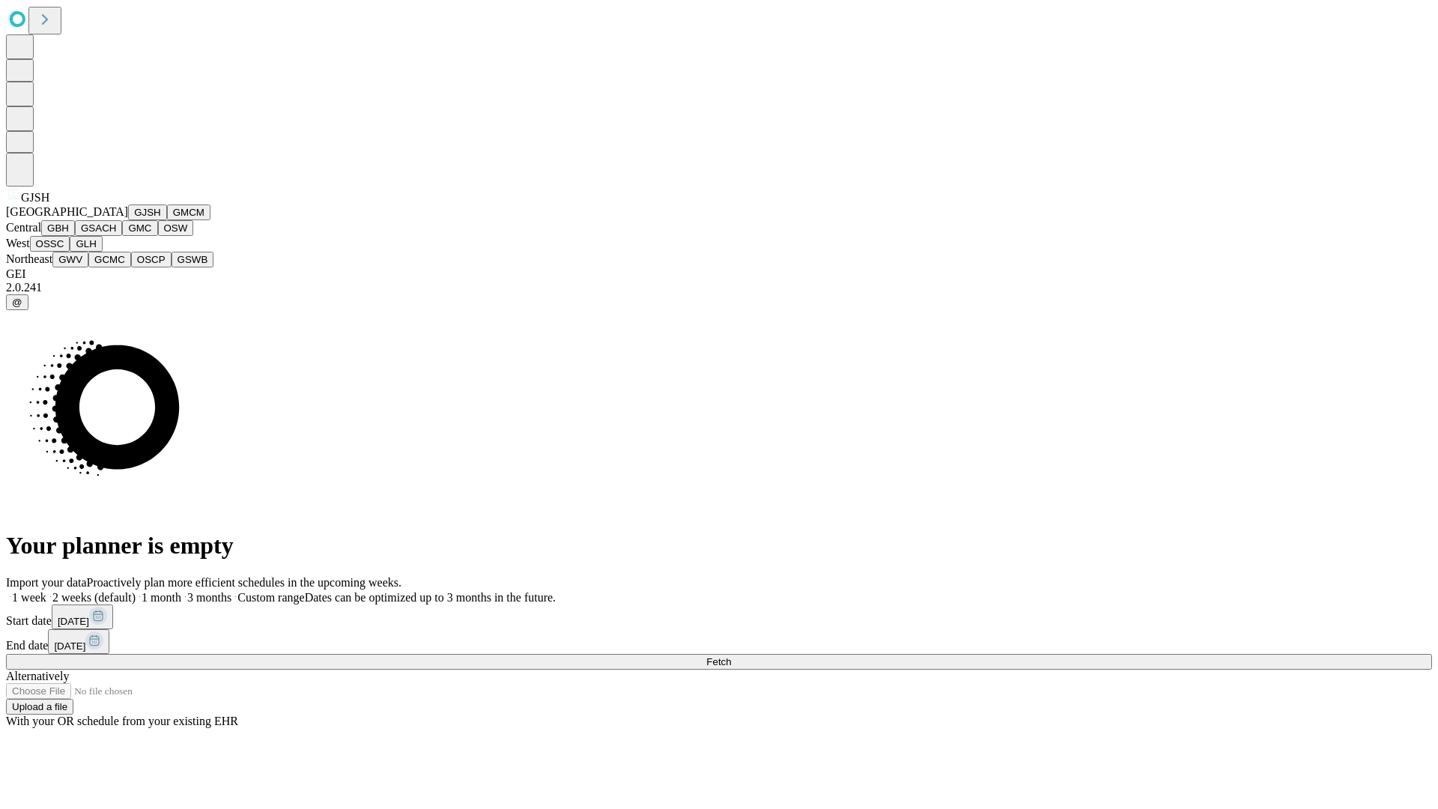
click at [128, 220] on button "GJSH" at bounding box center [147, 212] width 39 height 16
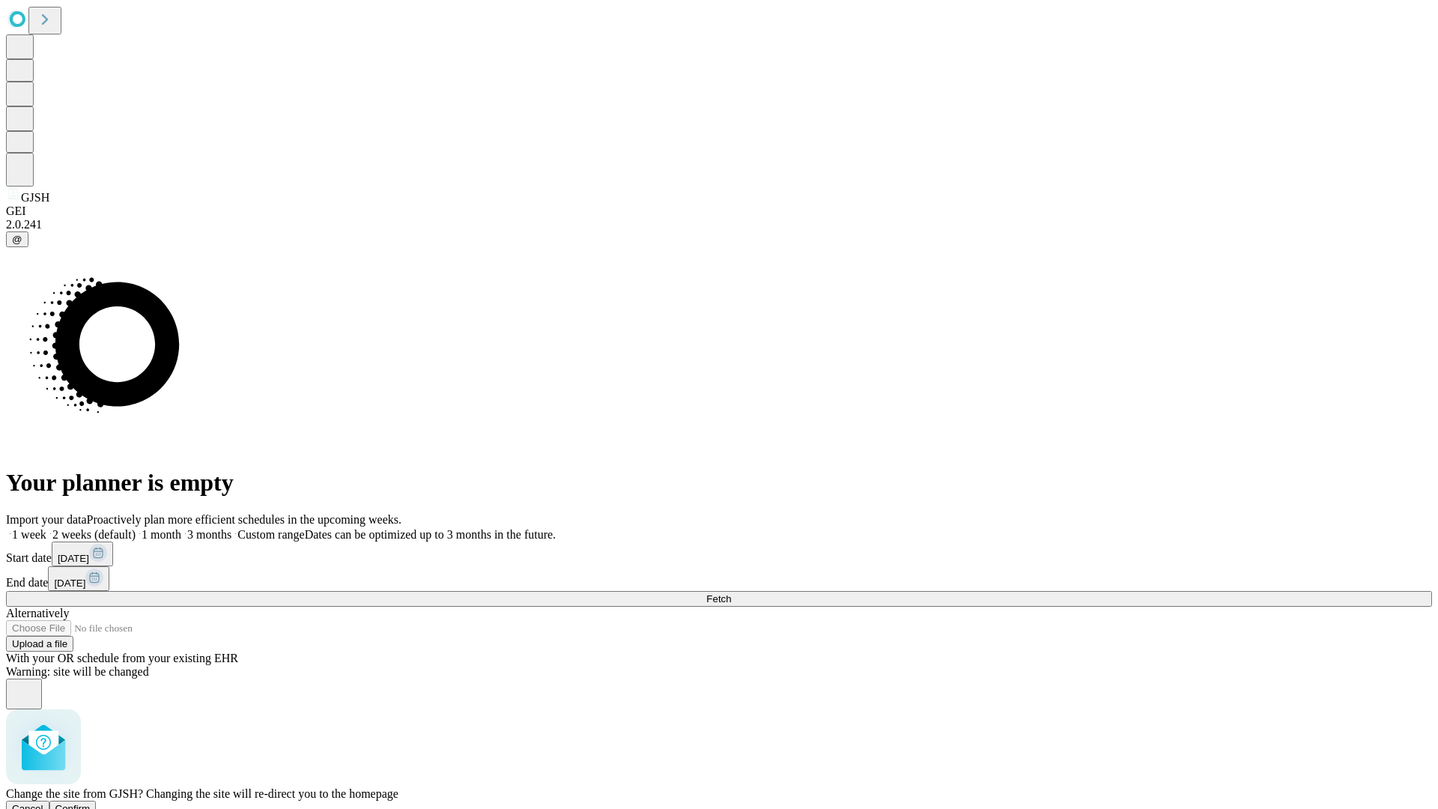
click at [91, 803] on span "Confirm" at bounding box center [72, 808] width 35 height 11
click at [136, 528] on label "2 weeks (default)" at bounding box center [90, 534] width 89 height 13
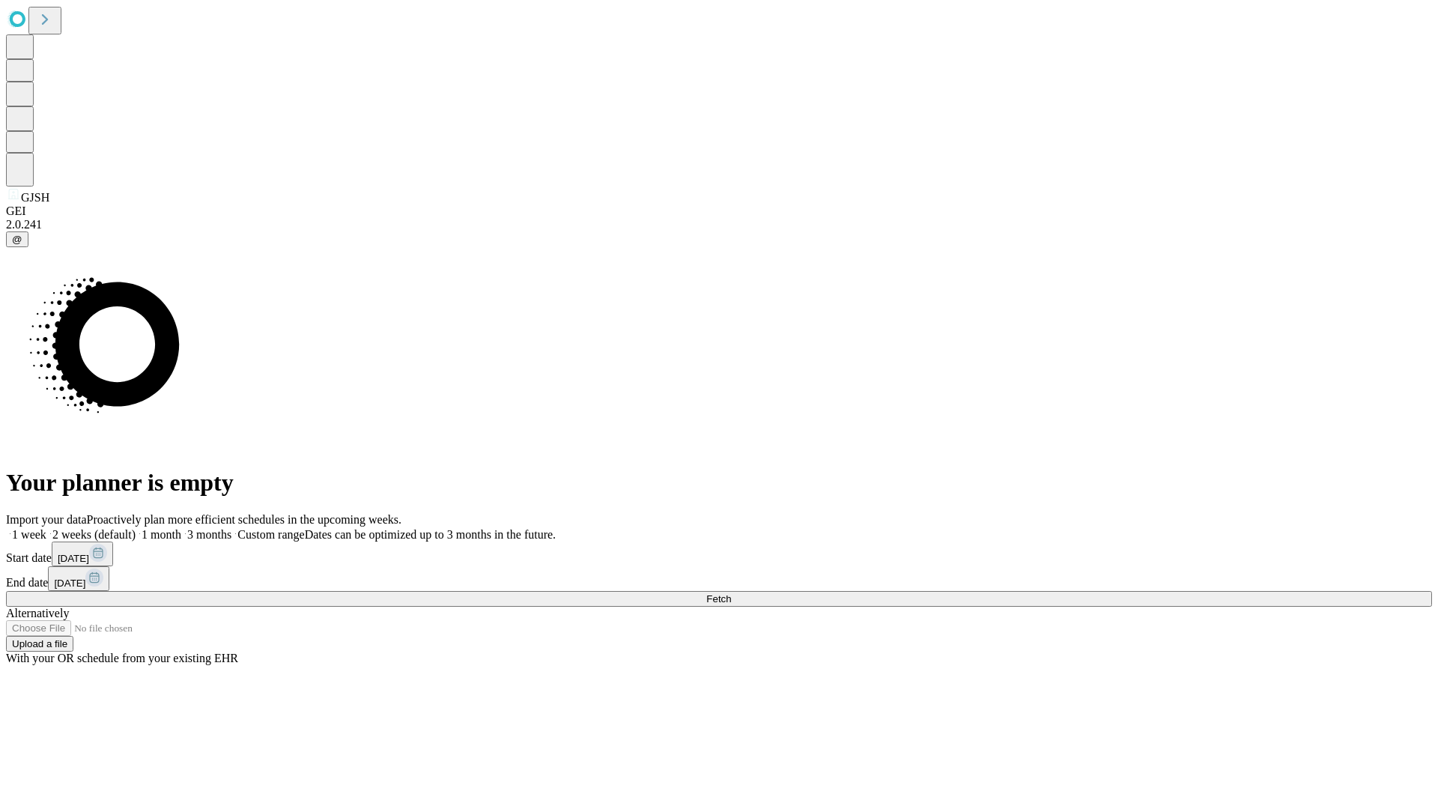
click at [731, 593] on span "Fetch" at bounding box center [718, 598] width 25 height 11
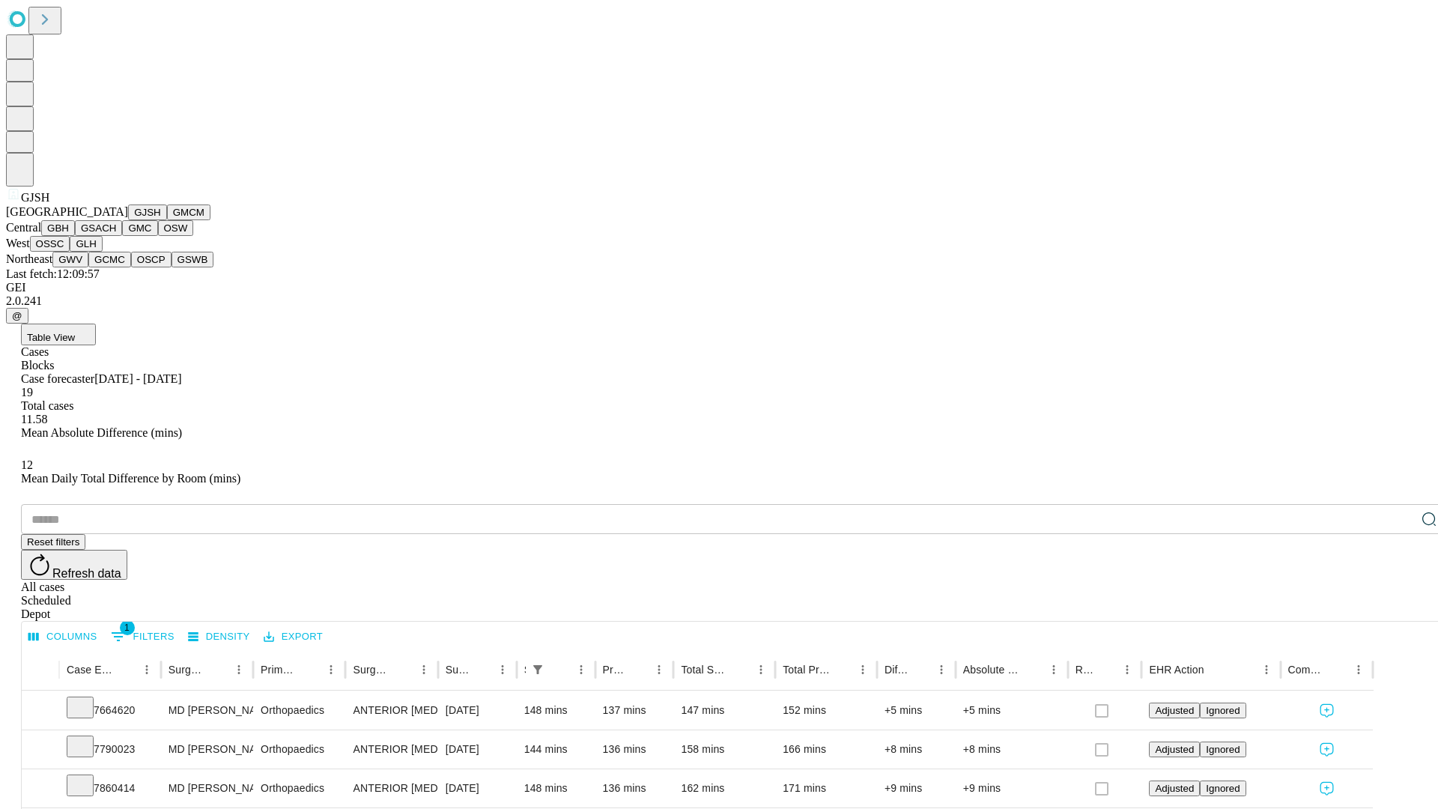
click at [167, 220] on button "GMCM" at bounding box center [188, 212] width 43 height 16
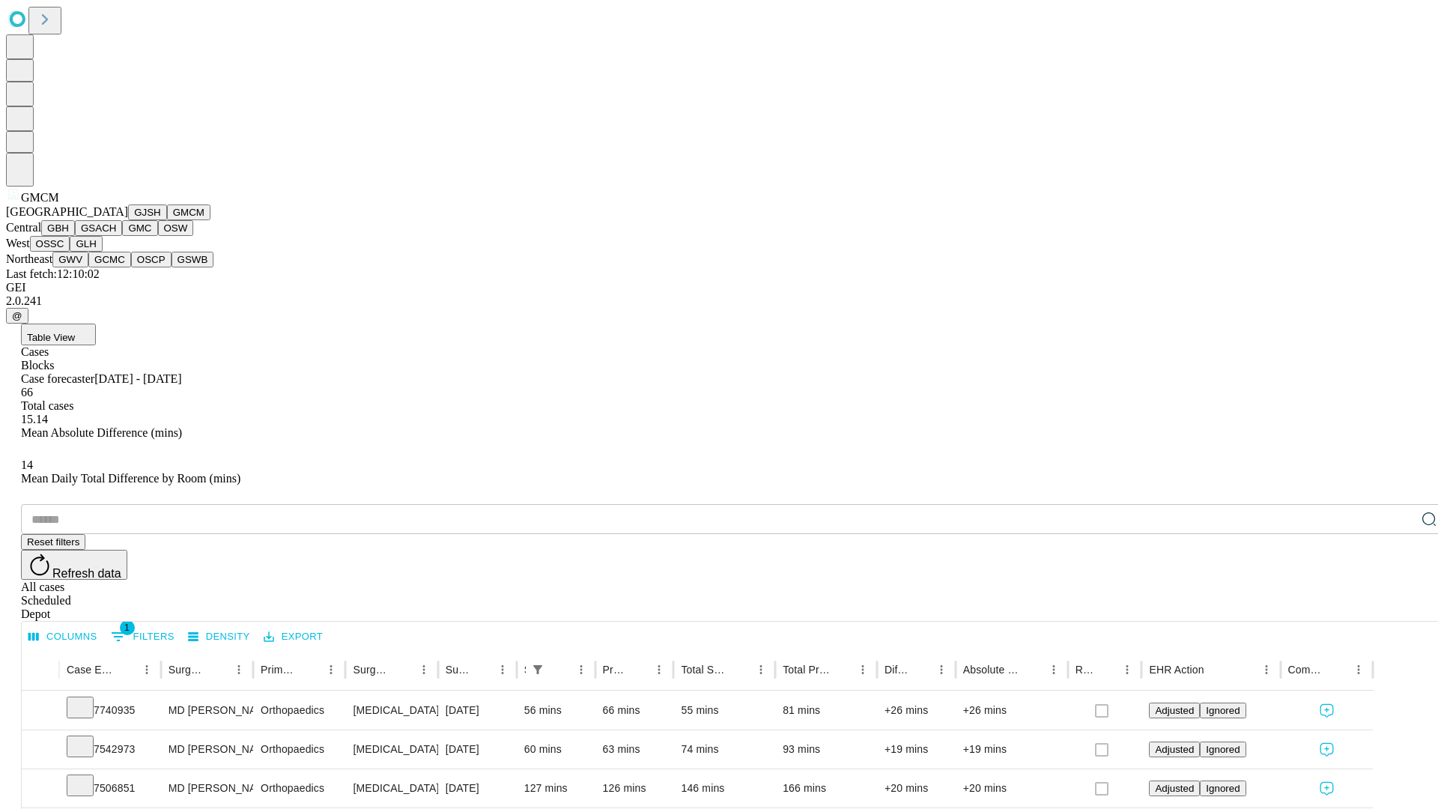
click at [75, 236] on button "GBH" at bounding box center [58, 228] width 34 height 16
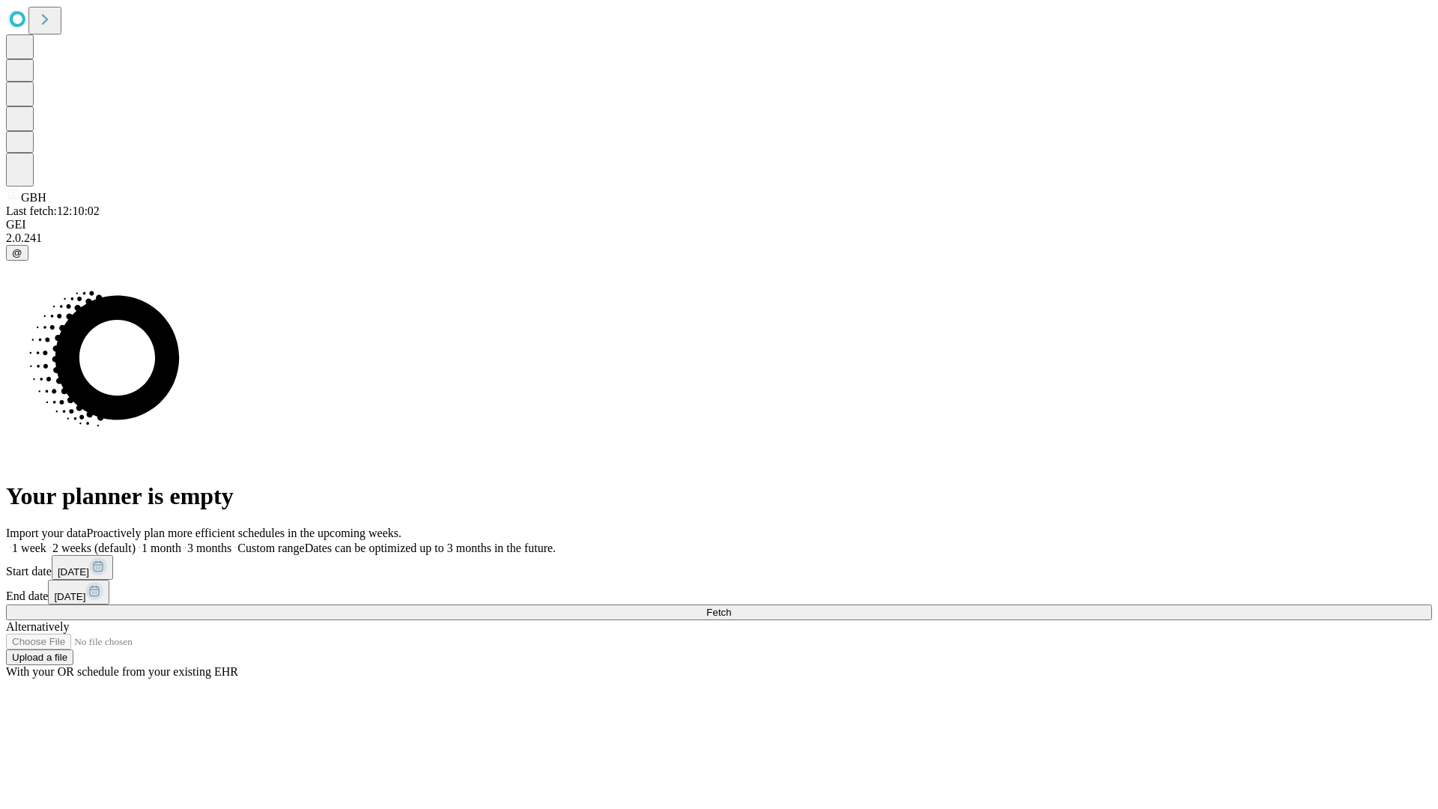
click at [136, 541] on label "2 weeks (default)" at bounding box center [90, 547] width 89 height 13
click at [731, 607] on span "Fetch" at bounding box center [718, 612] width 25 height 11
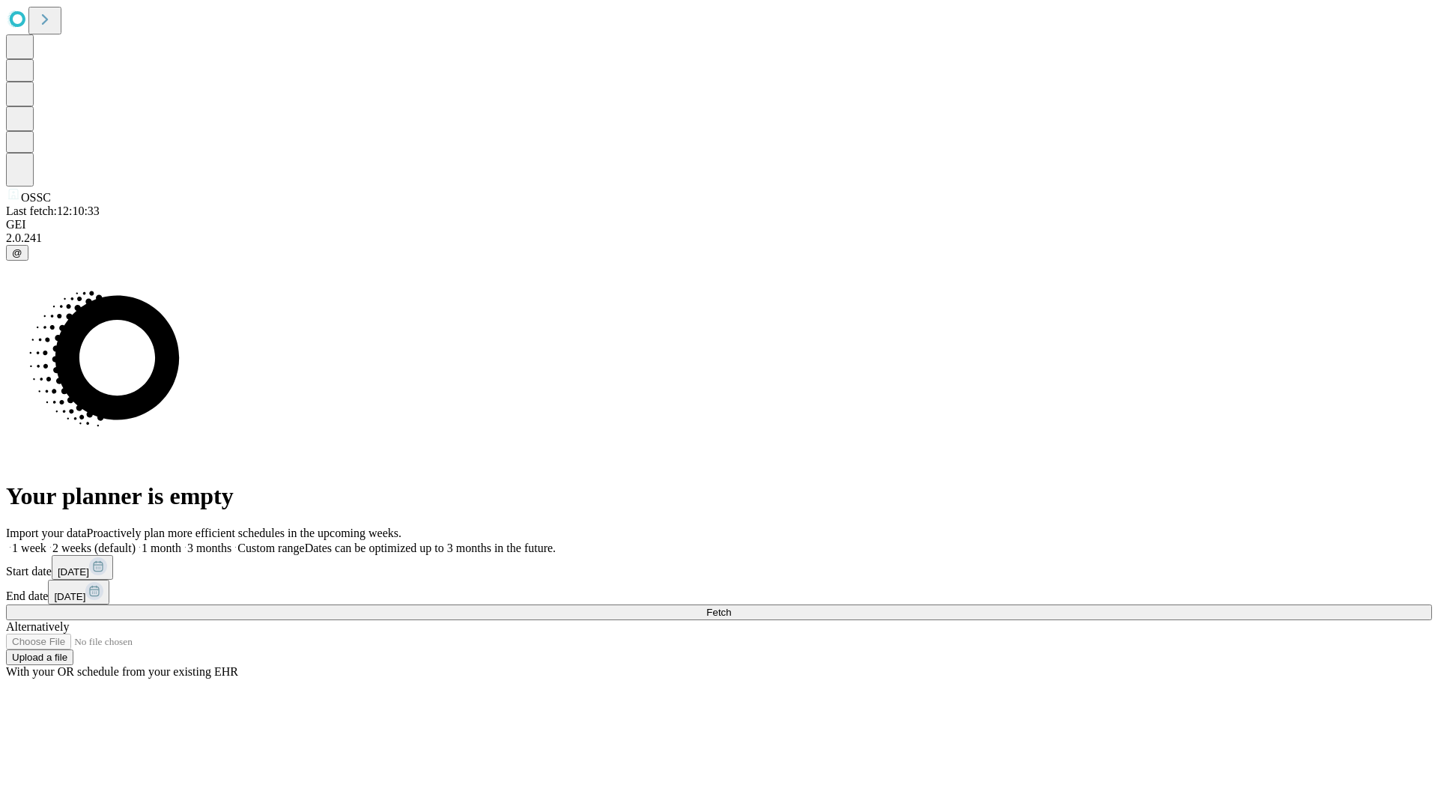
click at [136, 541] on label "2 weeks (default)" at bounding box center [90, 547] width 89 height 13
click at [731, 607] on span "Fetch" at bounding box center [718, 612] width 25 height 11
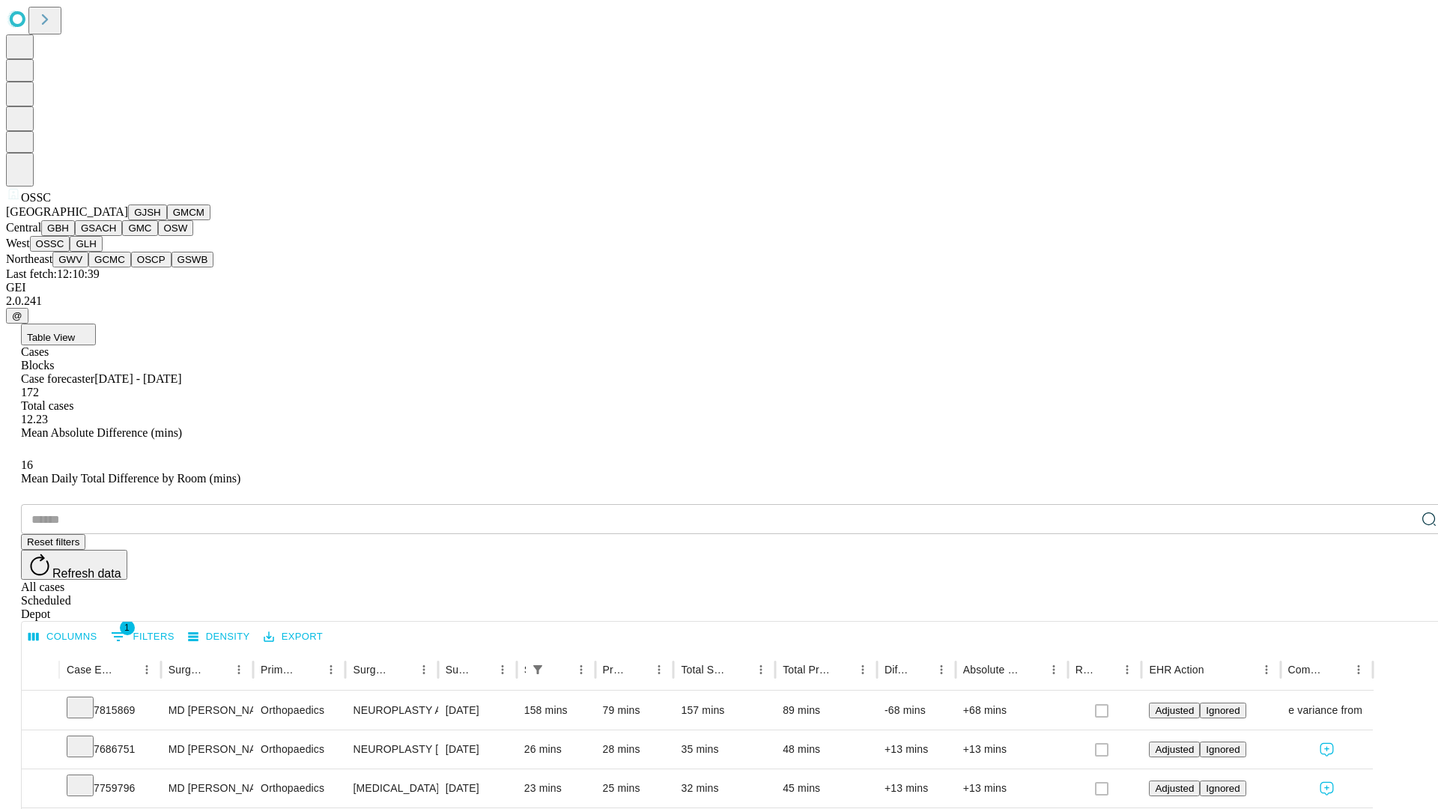
click at [102, 252] on button "GLH" at bounding box center [86, 244] width 32 height 16
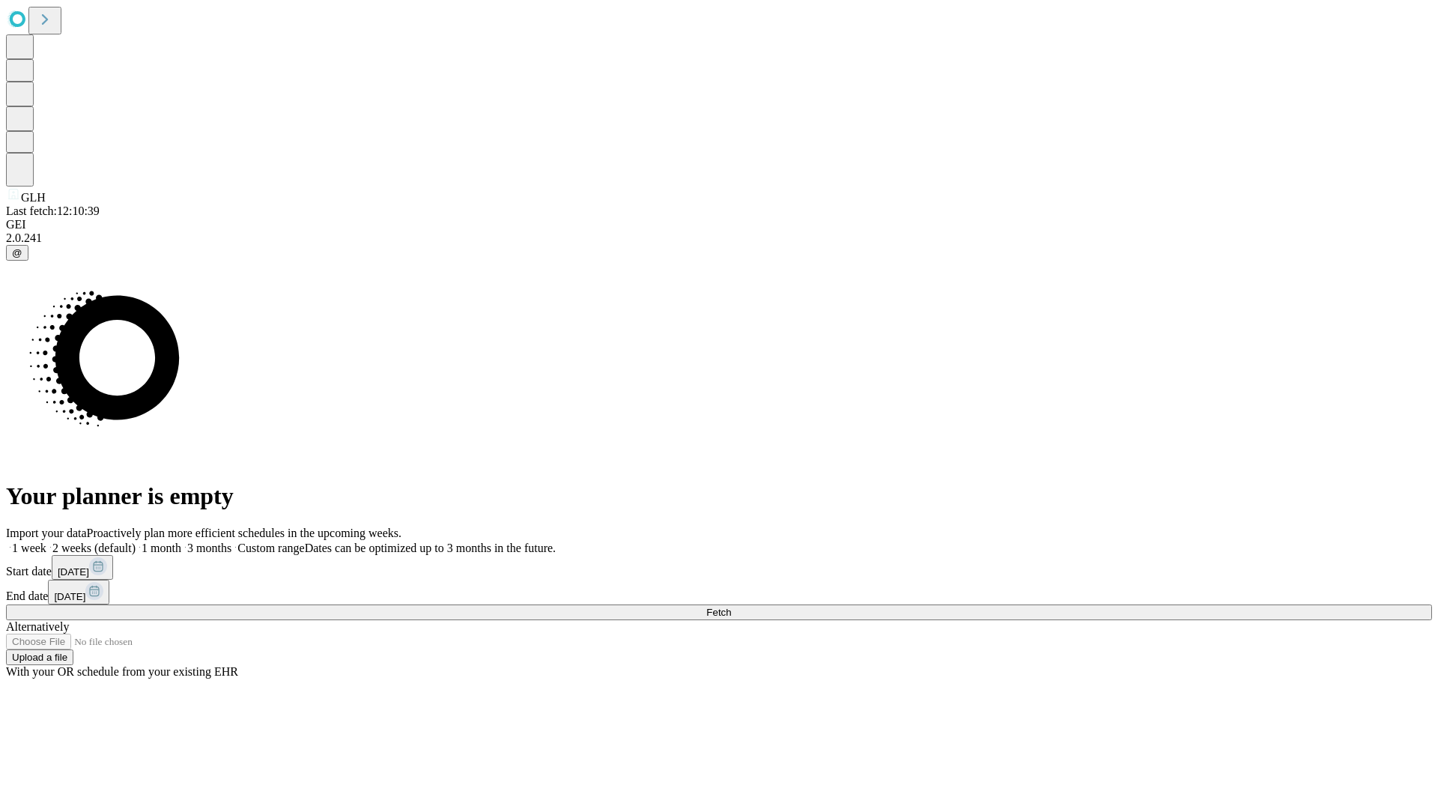
click at [136, 541] on label "2 weeks (default)" at bounding box center [90, 547] width 89 height 13
click at [731, 607] on span "Fetch" at bounding box center [718, 612] width 25 height 11
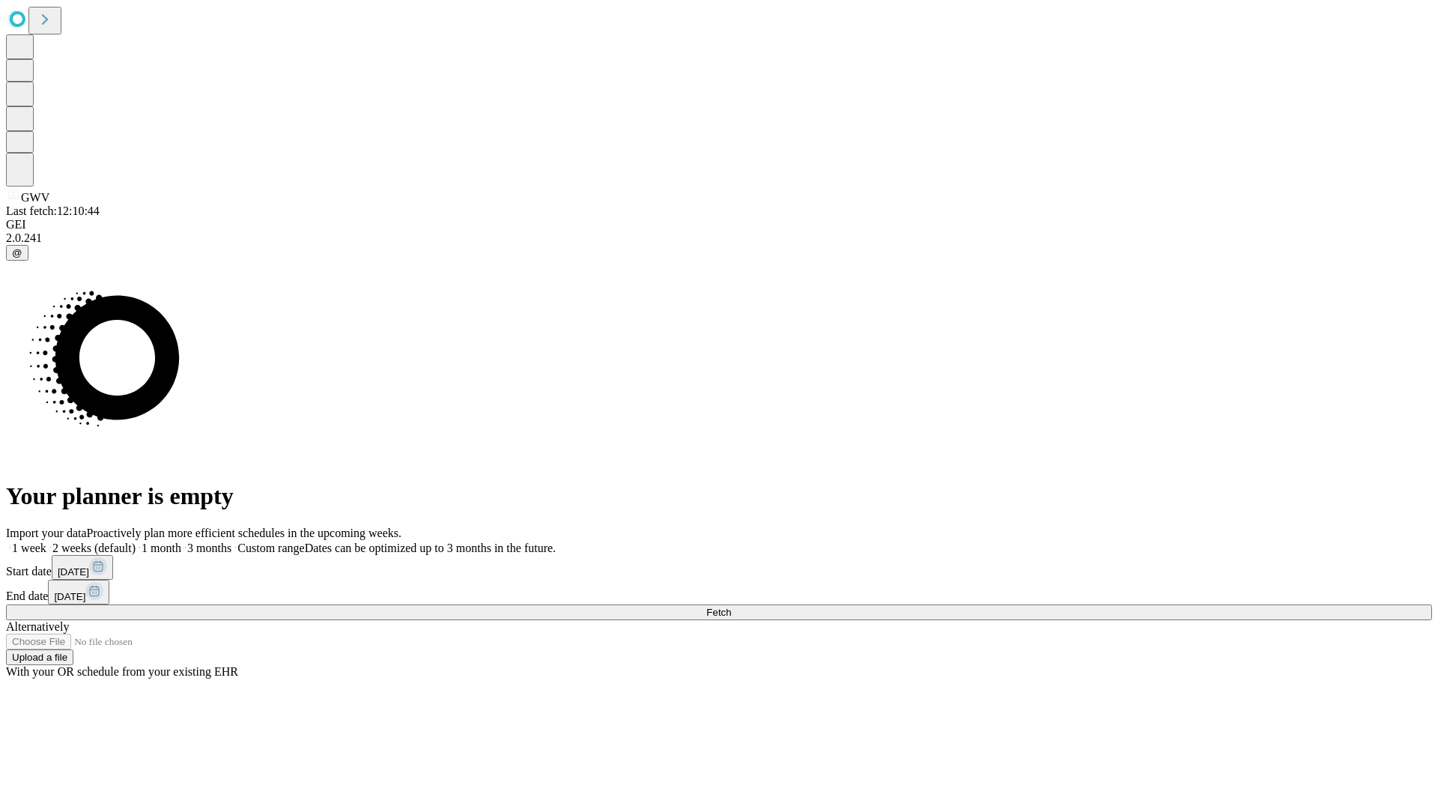
click at [136, 541] on label "2 weeks (default)" at bounding box center [90, 547] width 89 height 13
click at [731, 607] on span "Fetch" at bounding box center [718, 612] width 25 height 11
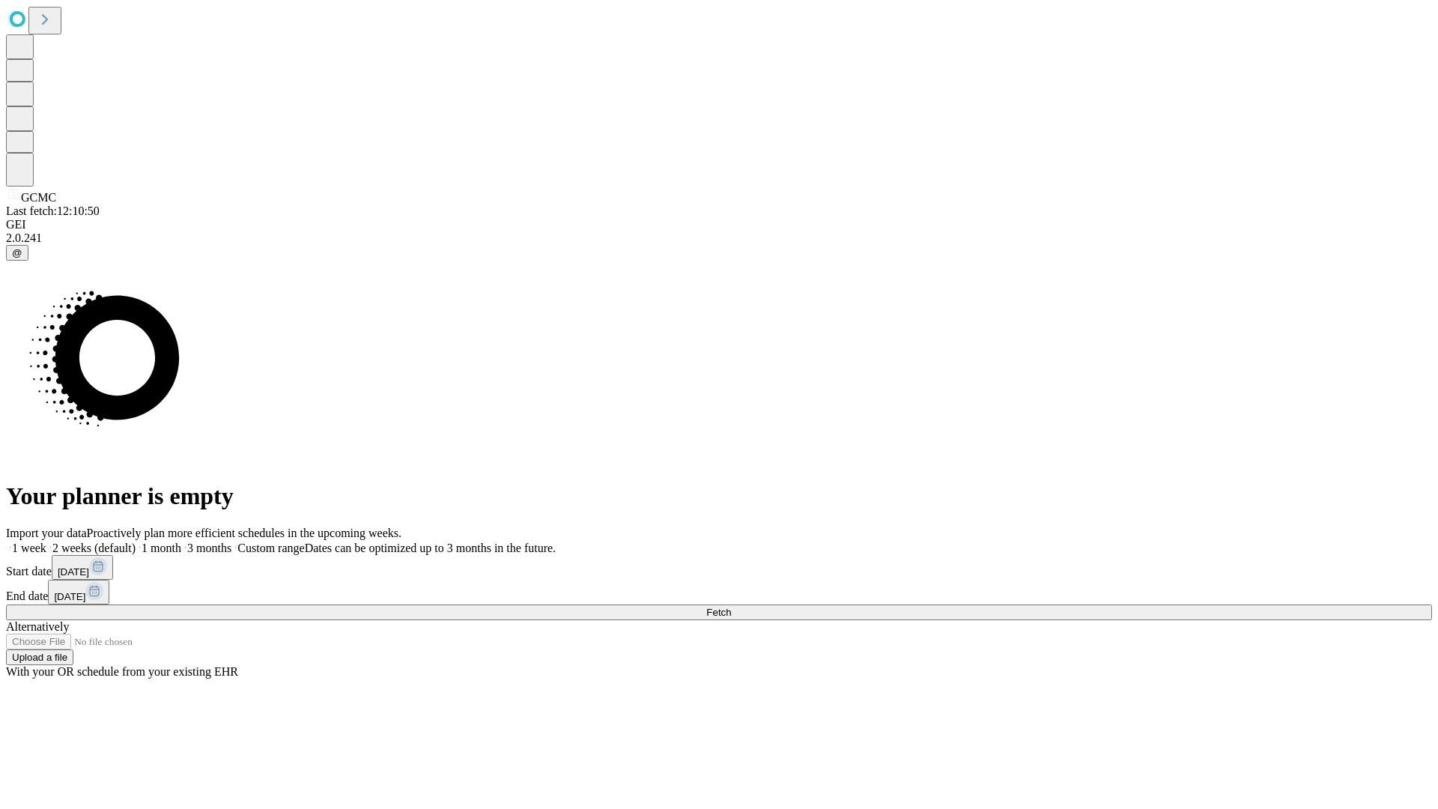
click at [136, 541] on label "2 weeks (default)" at bounding box center [90, 547] width 89 height 13
click at [731, 607] on span "Fetch" at bounding box center [718, 612] width 25 height 11
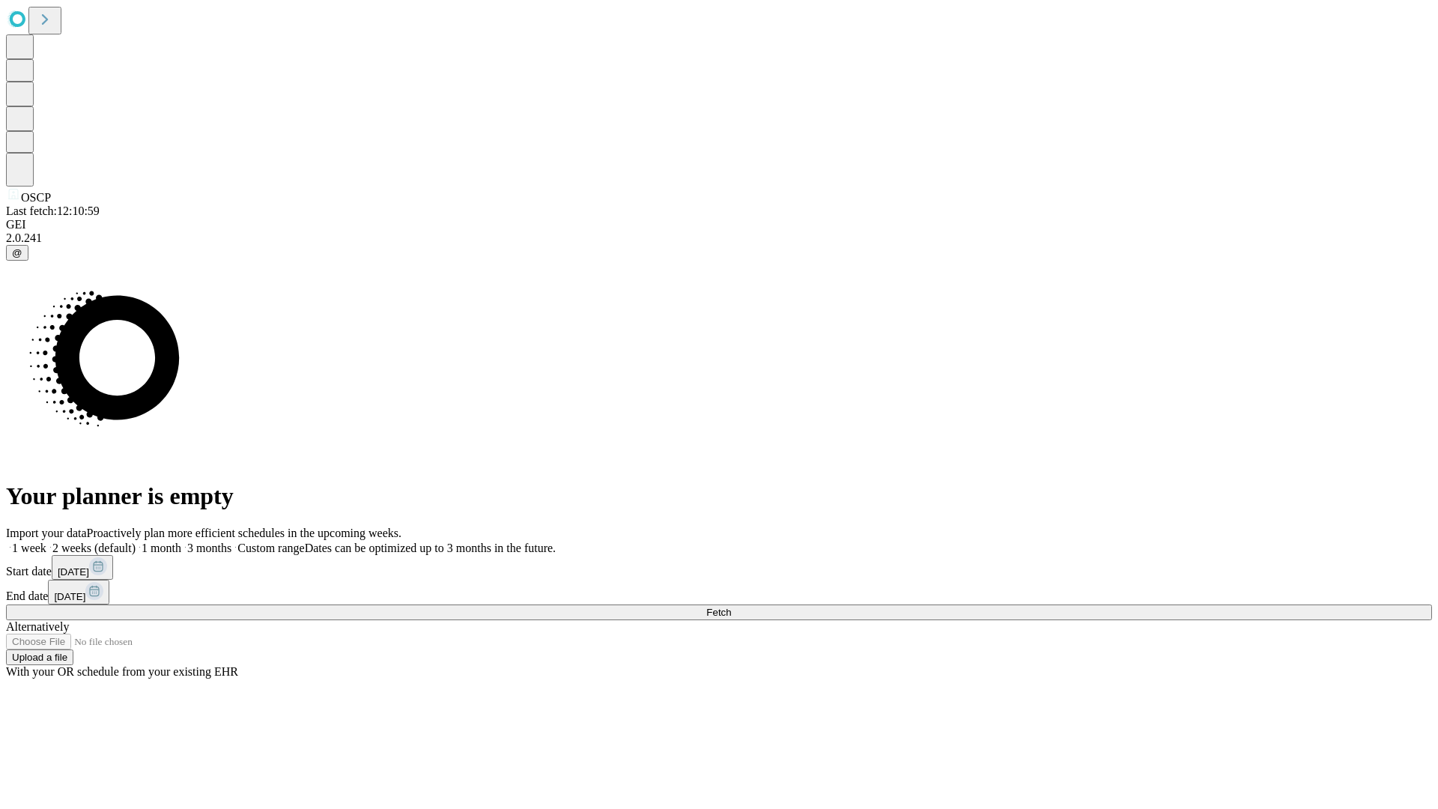
click at [731, 607] on span "Fetch" at bounding box center [718, 612] width 25 height 11
